Goal: Transaction & Acquisition: Purchase product/service

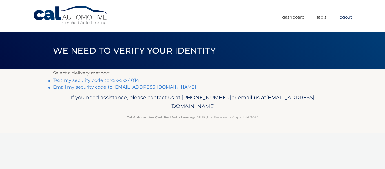
click at [347, 19] on link "Logout" at bounding box center [345, 16] width 14 height 9
click at [113, 79] on link "Text my security code to xxx-xxx-1014" at bounding box center [96, 79] width 86 height 5
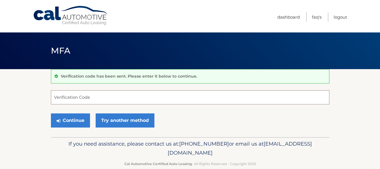
click at [87, 99] on input "Verification Code" at bounding box center [190, 97] width 279 height 14
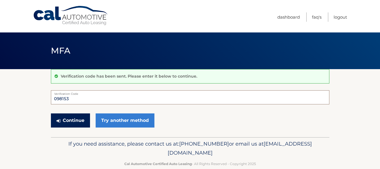
type input "098153"
click at [78, 123] on button "Continue" at bounding box center [70, 120] width 39 height 14
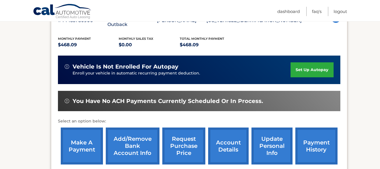
scroll to position [117, 0]
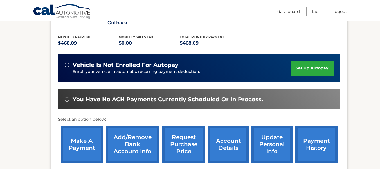
click at [79, 131] on link "make a payment" at bounding box center [82, 144] width 42 height 37
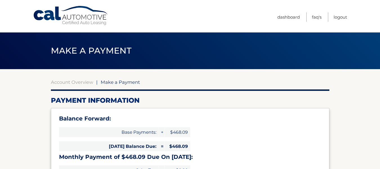
select select "ZjE0ODNjZDAtYjU5MS00MmIyLTgwN2YtYmYwOGI4Y2ZlNjA2"
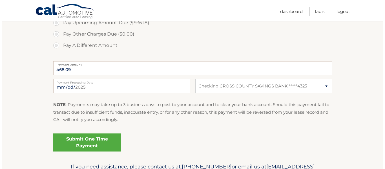
scroll to position [225, 0]
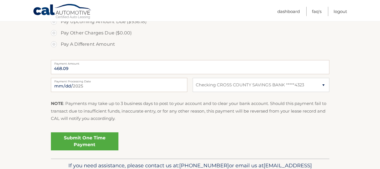
click at [96, 139] on link "Submit One Time Payment" at bounding box center [85, 141] width 68 height 18
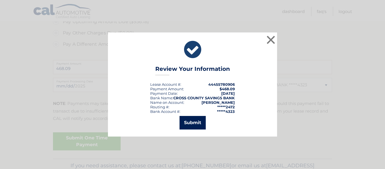
click at [200, 121] on button "Submit" at bounding box center [192, 123] width 26 height 14
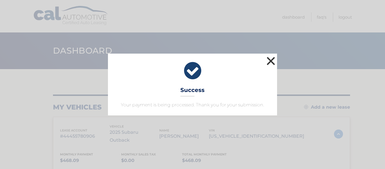
click at [271, 63] on button "×" at bounding box center [270, 60] width 11 height 11
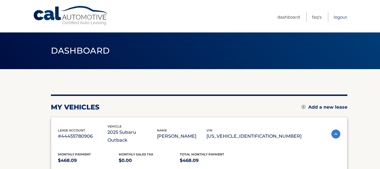
click at [340, 18] on link "Logout" at bounding box center [341, 16] width 14 height 9
